Goal: Navigation & Orientation: Understand site structure

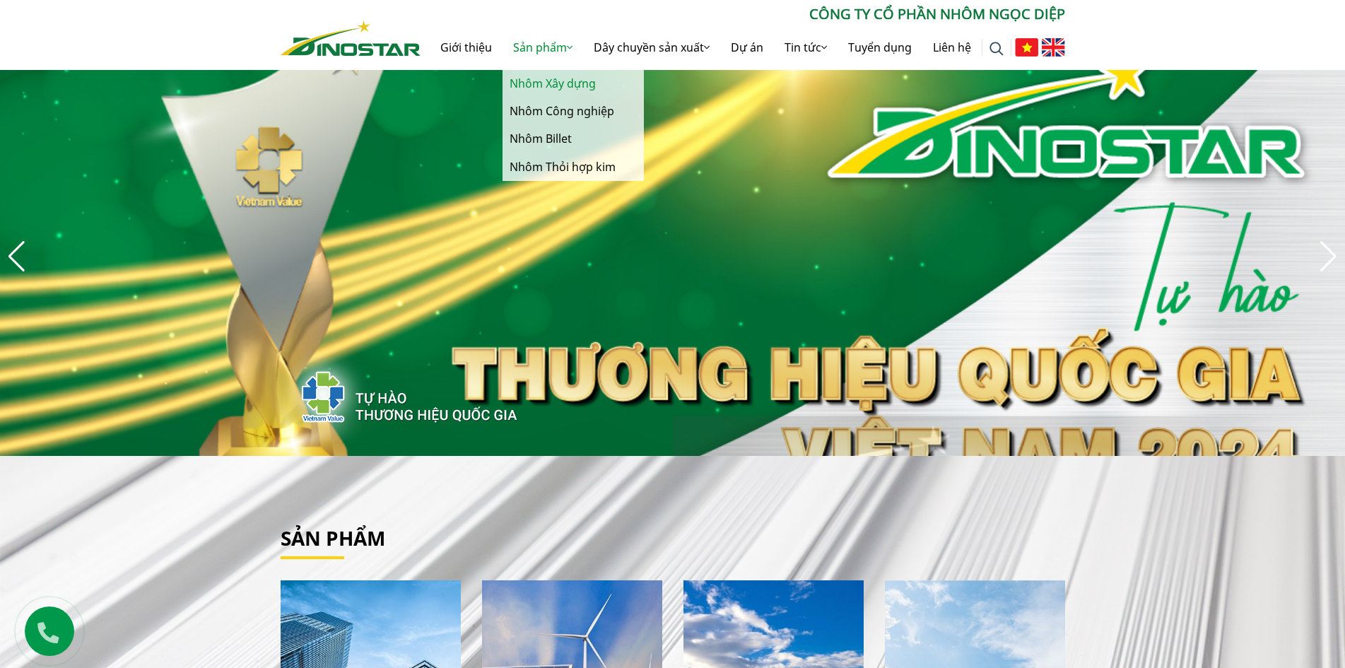
click at [546, 86] on link "Nhôm Xây dựng" at bounding box center [573, 84] width 141 height 28
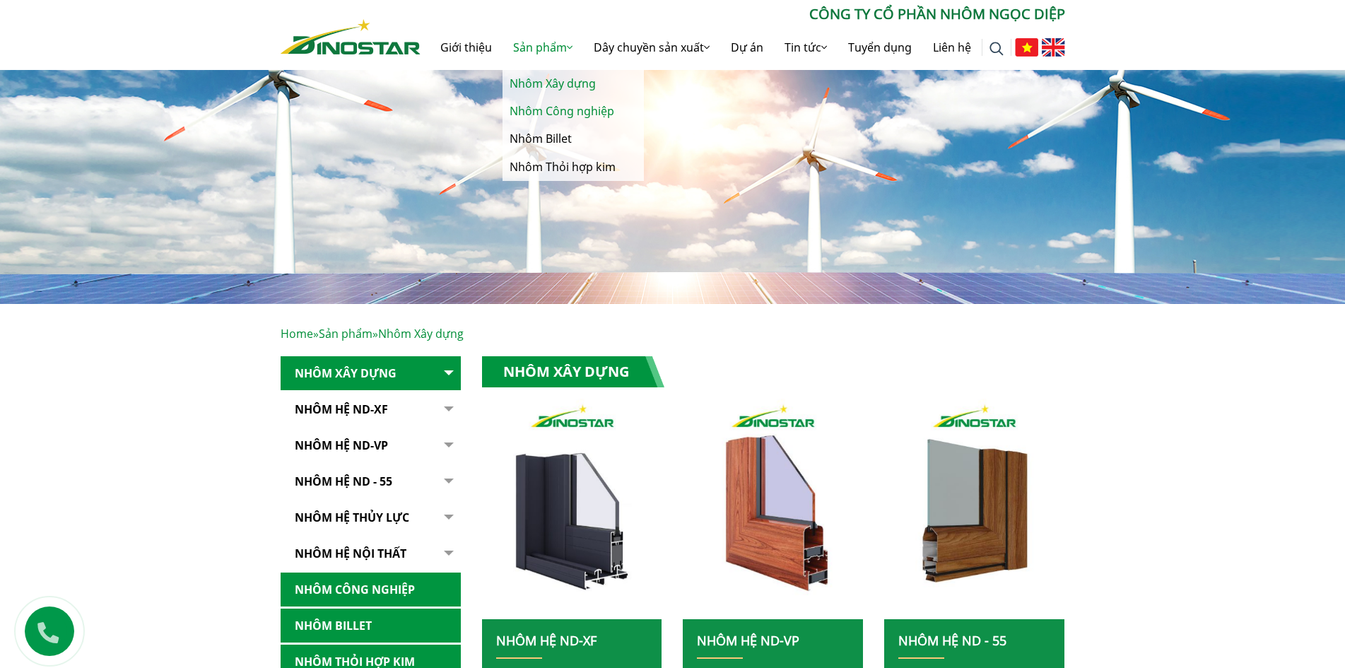
click at [549, 110] on link "Nhôm Công nghiệp" at bounding box center [573, 112] width 141 height 28
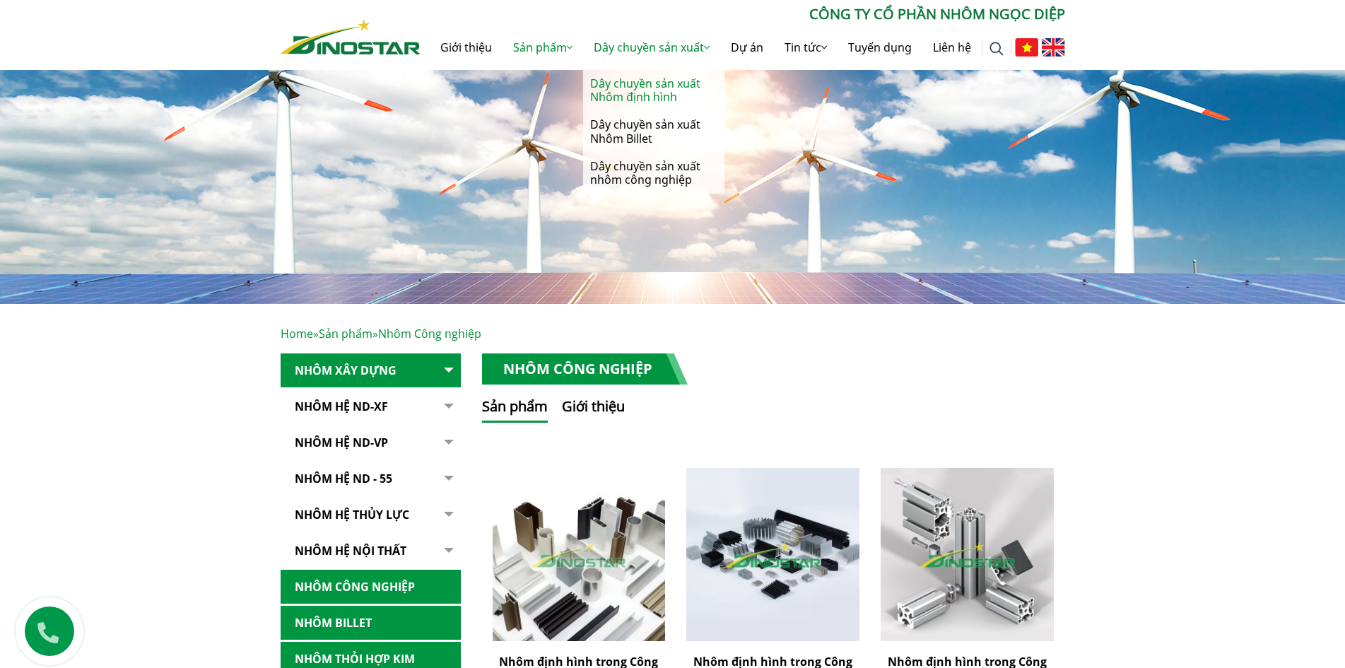
click at [656, 95] on link "Dây chuyền sản xuất Nhôm định hình" at bounding box center [653, 90] width 141 height 41
